Goal: Task Accomplishment & Management: Manage account settings

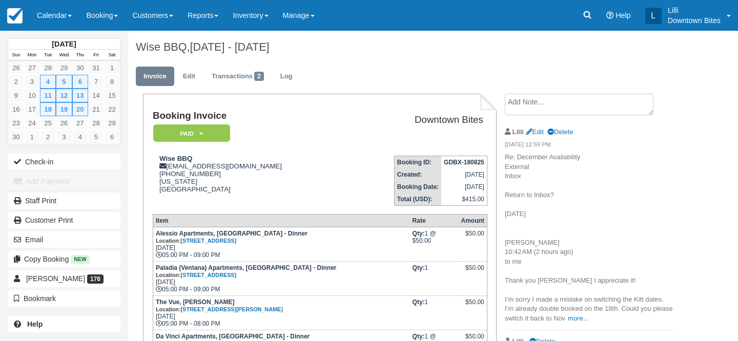
scroll to position [124, 0]
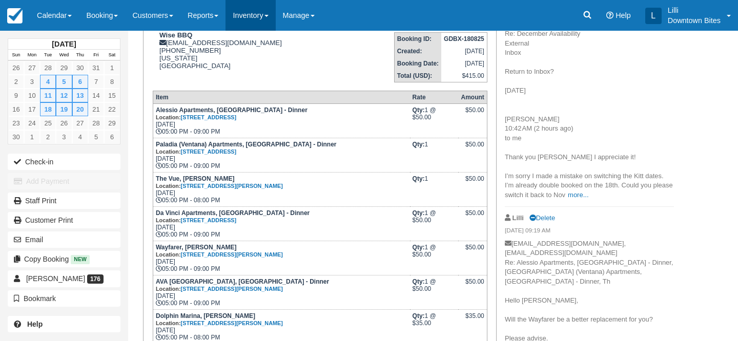
click at [266, 13] on link "Inventory" at bounding box center [251, 15] width 50 height 31
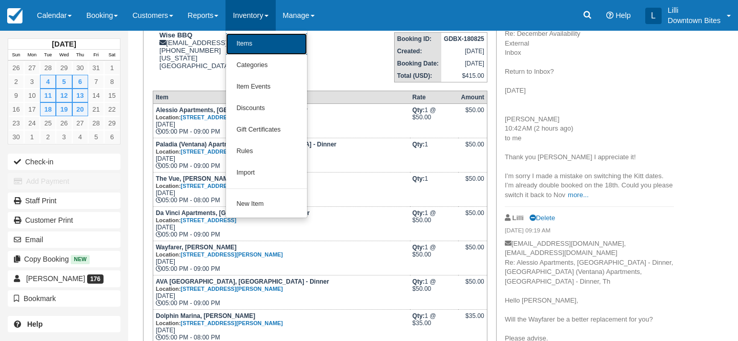
click at [272, 44] on link "Items" at bounding box center [266, 44] width 81 height 22
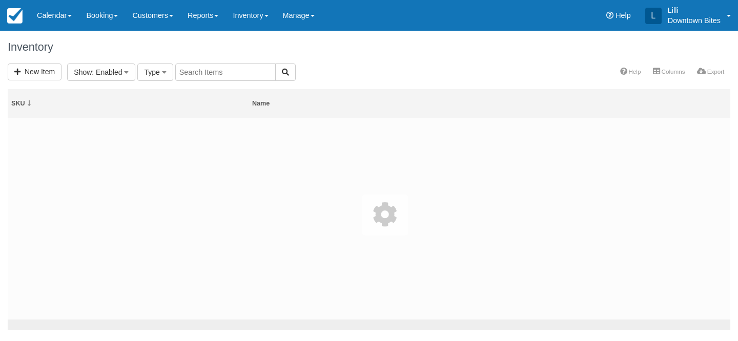
select select
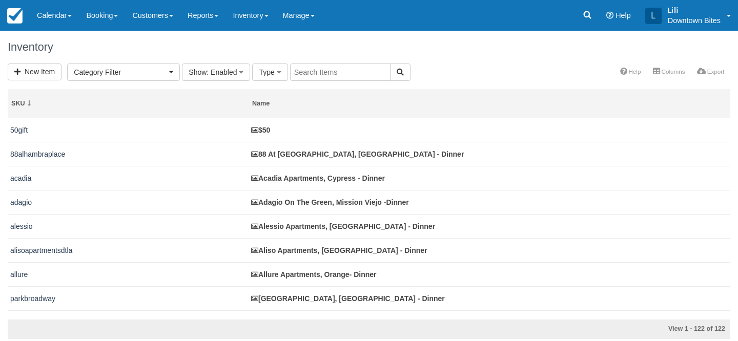
click at [312, 75] on input "text" at bounding box center [340, 72] width 100 height 17
type input "vista del lago"
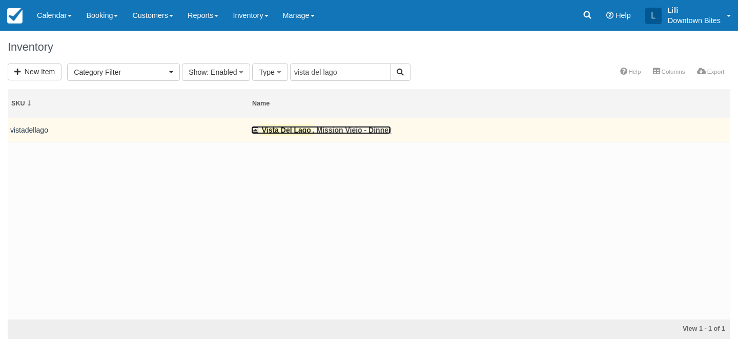
click at [320, 131] on link "Vista Del Lago , Mission Viejo - Dinner" at bounding box center [321, 130] width 140 height 8
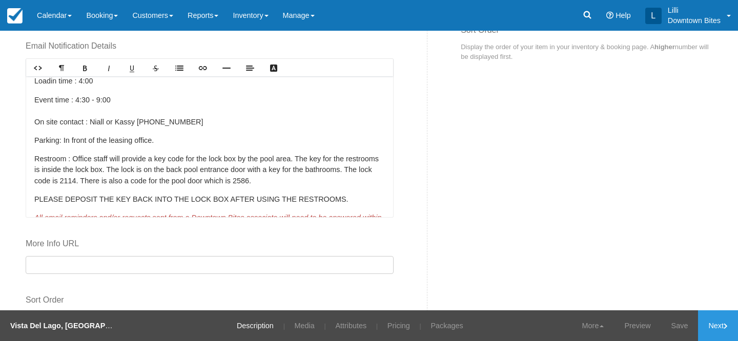
scroll to position [65, 0]
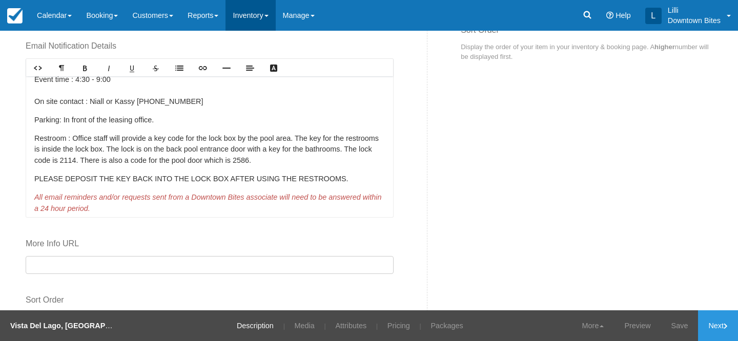
click at [256, 14] on link "Inventory" at bounding box center [251, 15] width 50 height 31
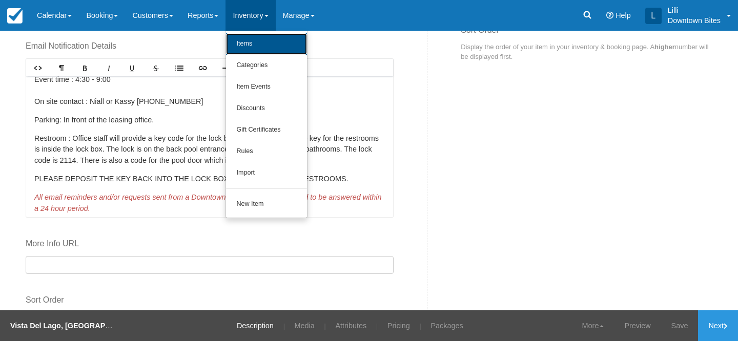
click at [261, 40] on link "Items" at bounding box center [266, 44] width 81 height 22
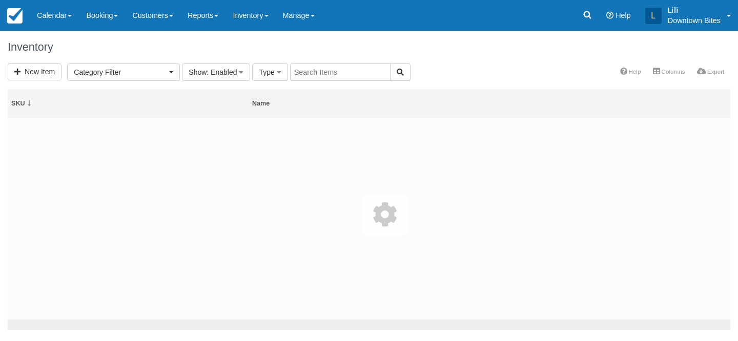
select select
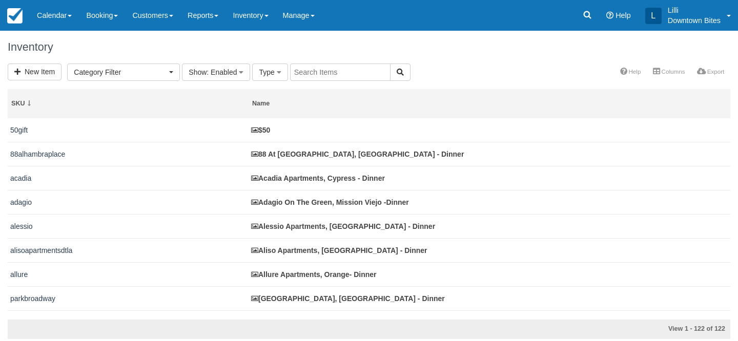
click at [335, 70] on input "text" at bounding box center [340, 72] width 100 height 17
type input "citylights"
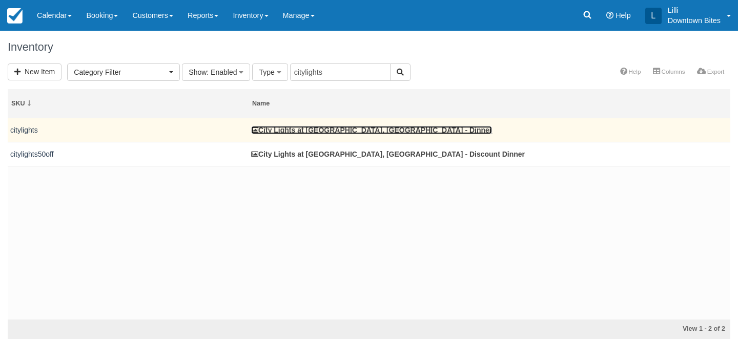
click at [324, 129] on link "City Lights at [GEOGRAPHIC_DATA], [GEOGRAPHIC_DATA] - Dinner" at bounding box center [371, 130] width 241 height 8
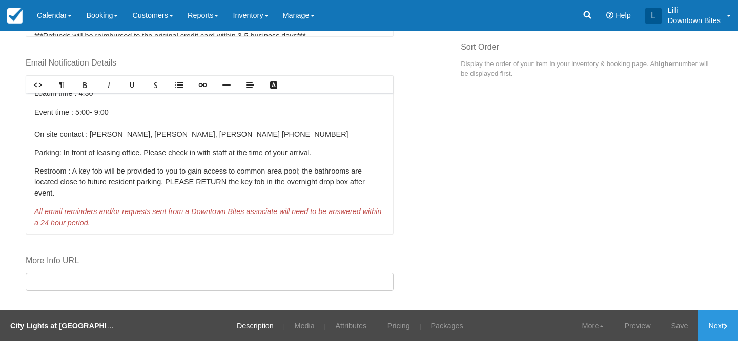
scroll to position [48, 0]
click at [269, 14] on link "Inventory" at bounding box center [251, 15] width 50 height 31
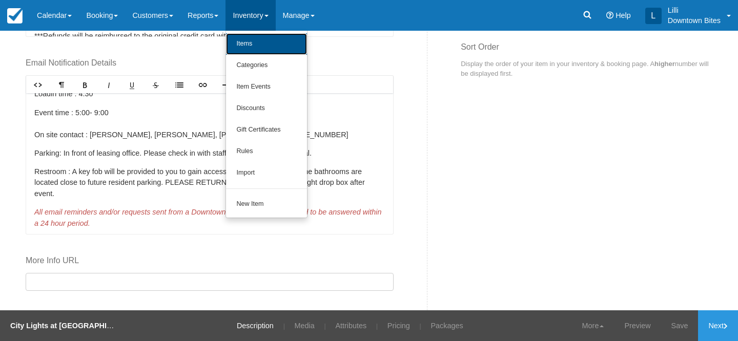
click at [269, 44] on link "Items" at bounding box center [266, 44] width 81 height 22
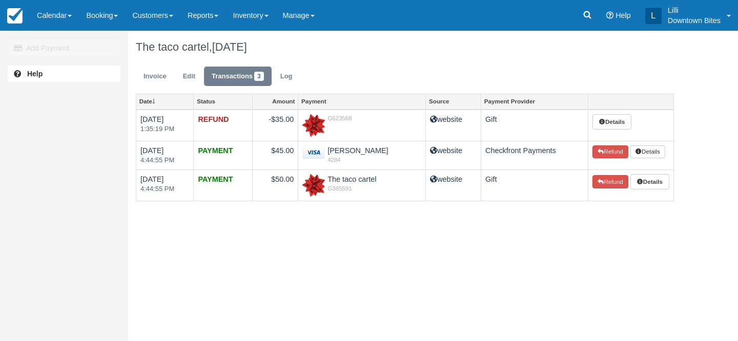
click at [54, 21] on link "Calendar" at bounding box center [54, 15] width 49 height 31
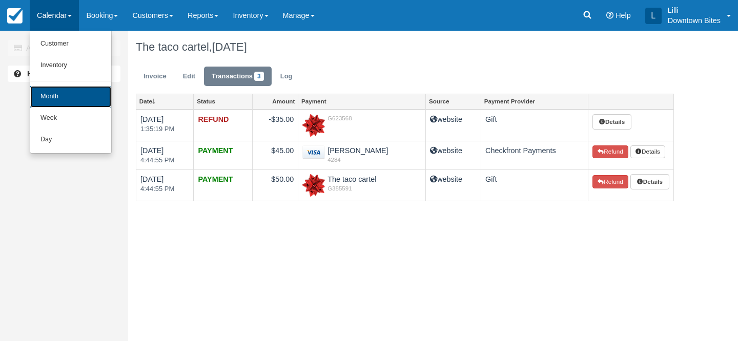
click at [56, 98] on link "Month" at bounding box center [70, 97] width 81 height 22
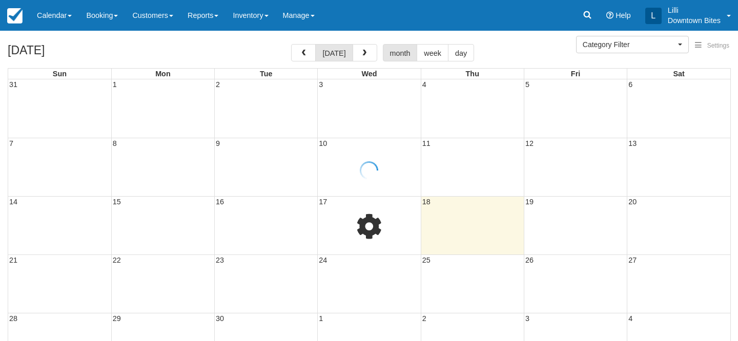
select select
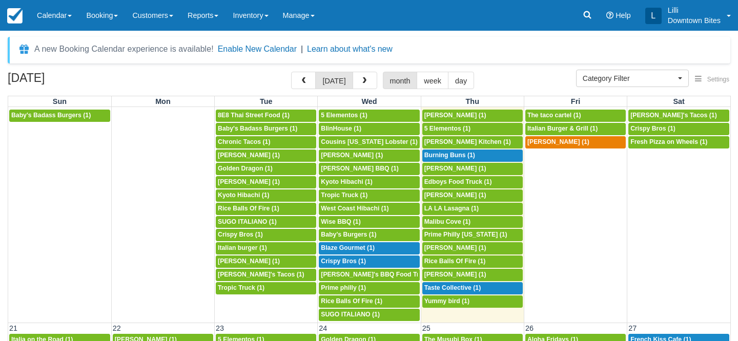
scroll to position [367, 0]
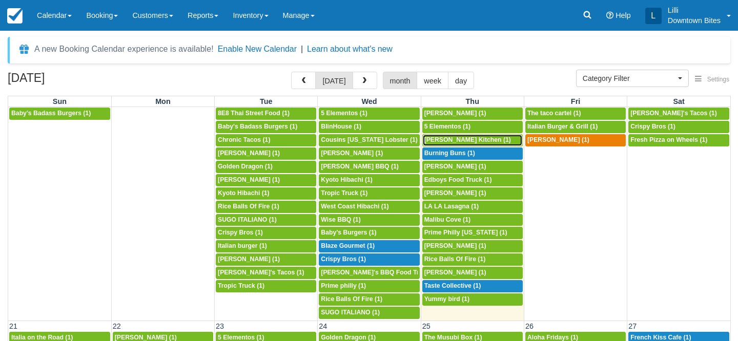
click at [498, 137] on span "Arenita Gourmet Kitchen (1)" at bounding box center [468, 139] width 87 height 7
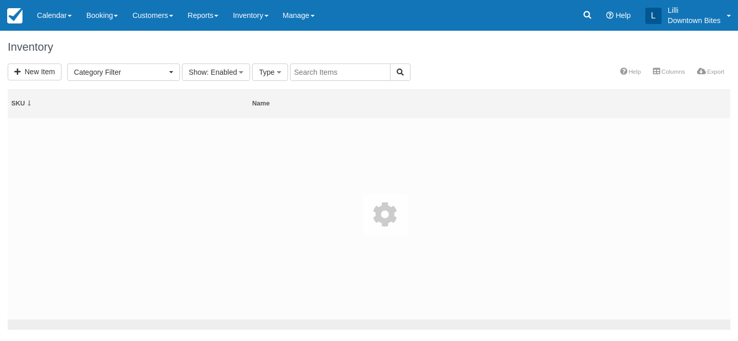
select select
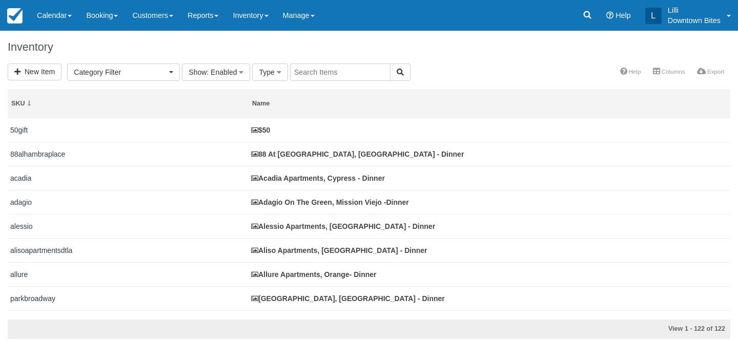
click at [307, 75] on input "text" at bounding box center [340, 72] width 100 height 17
type input "main place"
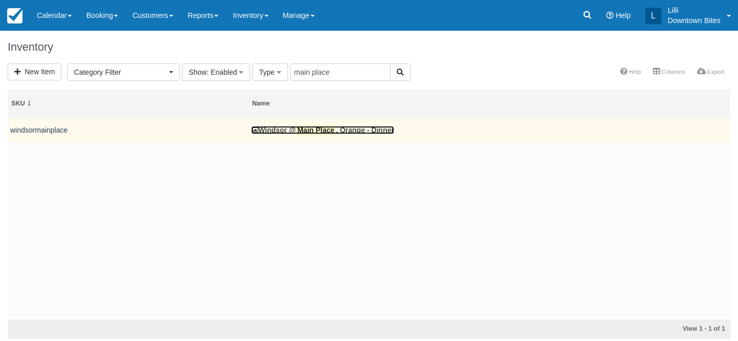
click at [336, 130] on mark "Main Place" at bounding box center [316, 130] width 40 height 11
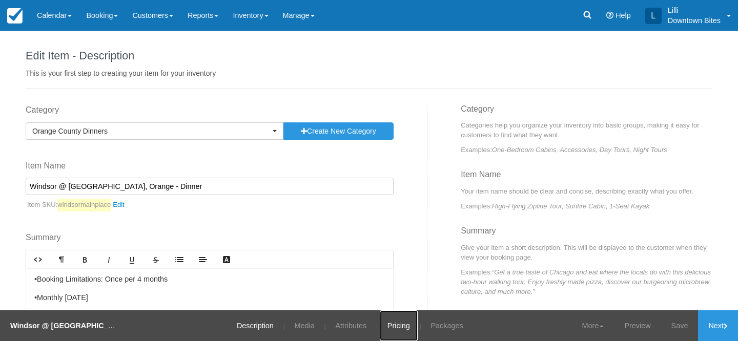
click at [395, 321] on link "Pricing" at bounding box center [399, 326] width 38 height 31
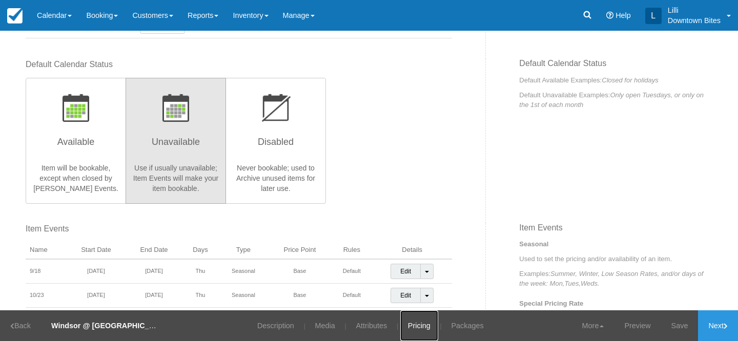
scroll to position [190, 0]
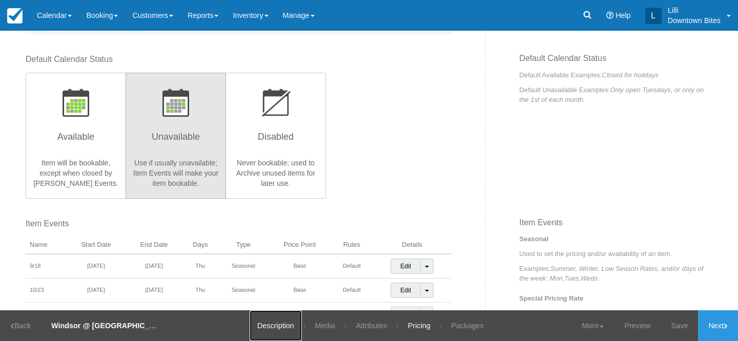
click at [272, 324] on link "Description" at bounding box center [276, 326] width 52 height 31
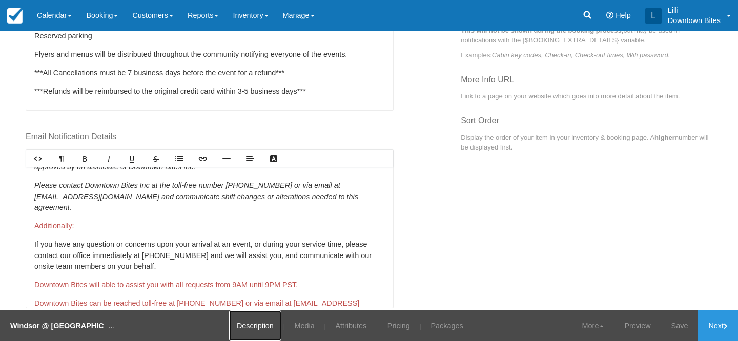
scroll to position [266, 0]
